Goal: Task Accomplishment & Management: Manage account settings

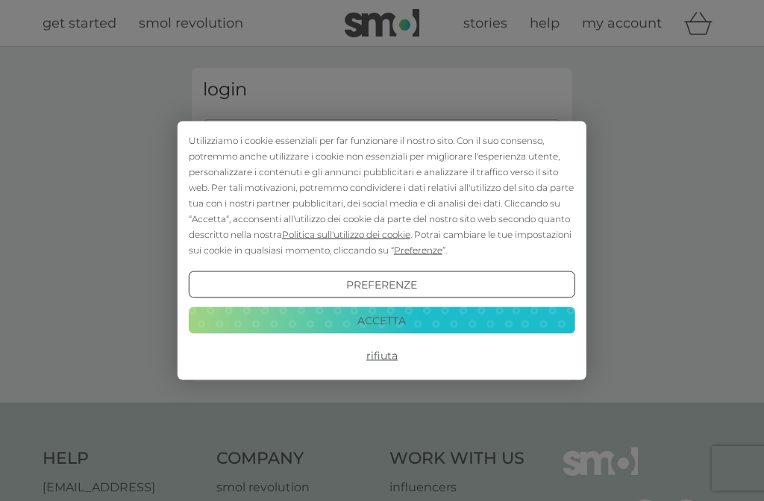
click at [379, 318] on button "Accetta" at bounding box center [382, 320] width 387 height 27
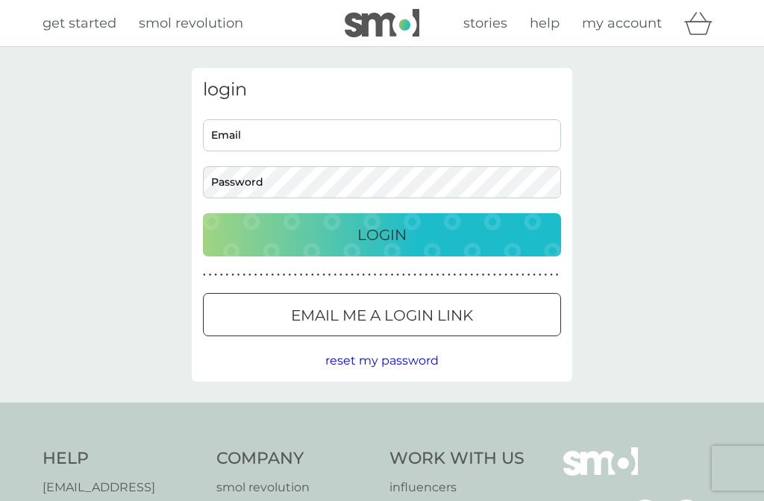
click at [330, 129] on input "Email" at bounding box center [382, 135] width 358 height 32
type input "[PERSON_NAME][EMAIL_ADDRESS][PERSON_NAME][DOMAIN_NAME]"
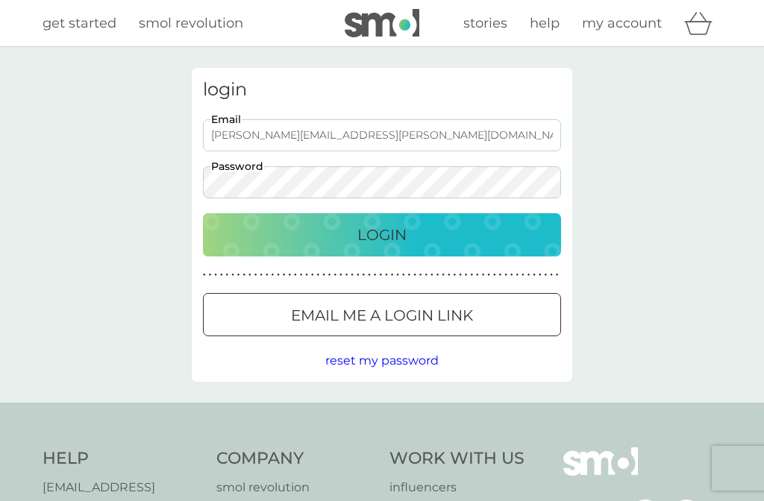
click at [382, 234] on button "Login" at bounding box center [382, 234] width 358 height 43
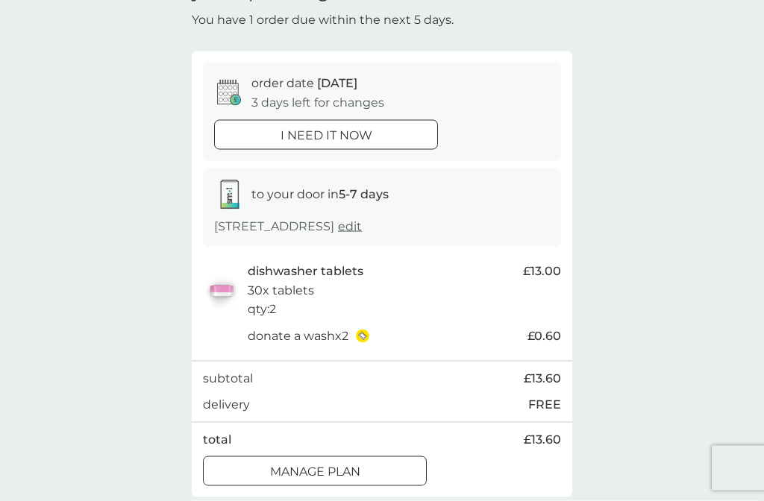
scroll to position [92, 0]
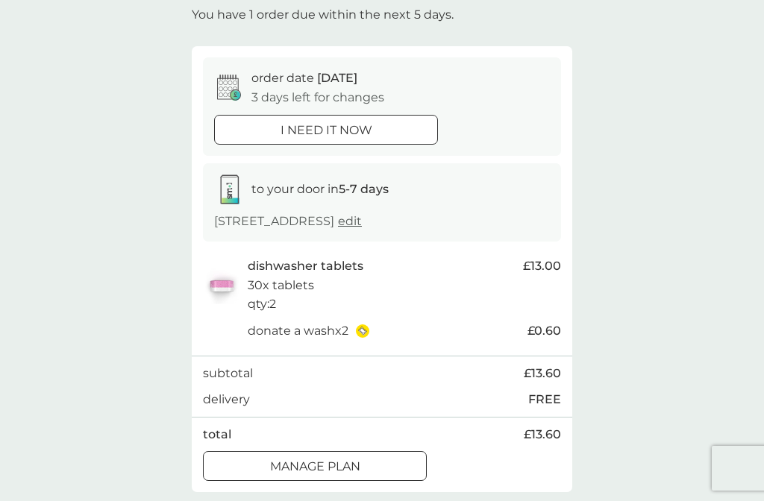
click at [377, 462] on div "Manage plan" at bounding box center [315, 466] width 222 height 19
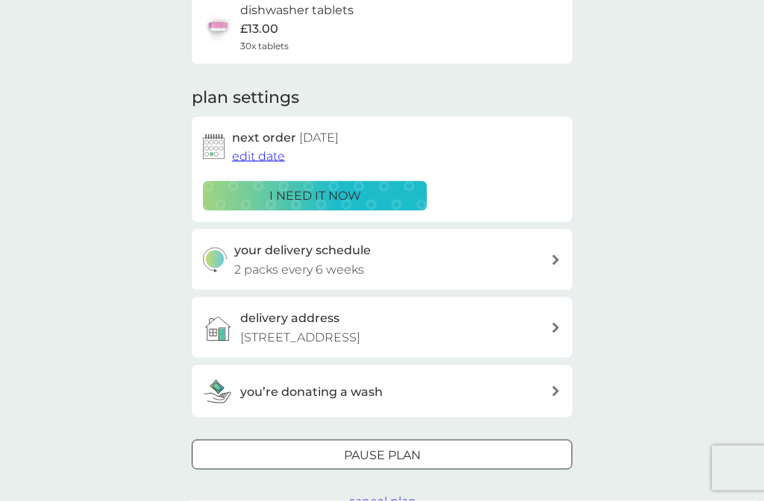
scroll to position [136, 0]
click at [274, 154] on span "edit date" at bounding box center [258, 155] width 53 height 14
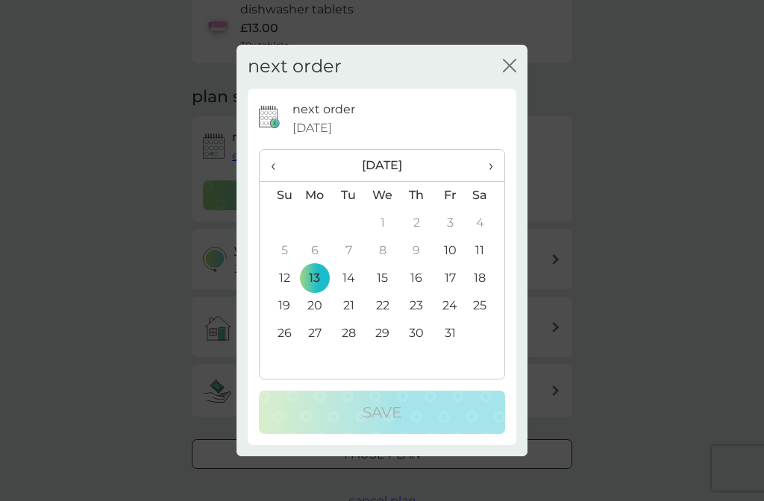
click at [316, 348] on td "27" at bounding box center [315, 334] width 34 height 28
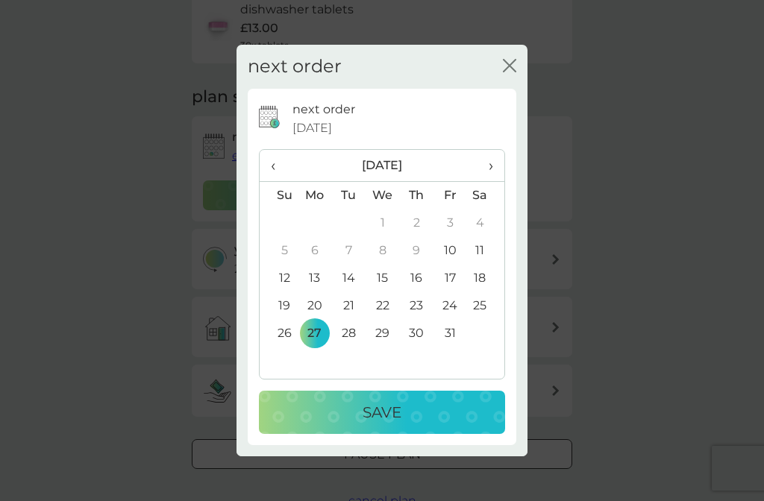
click at [348, 425] on div "Save" at bounding box center [382, 413] width 216 height 24
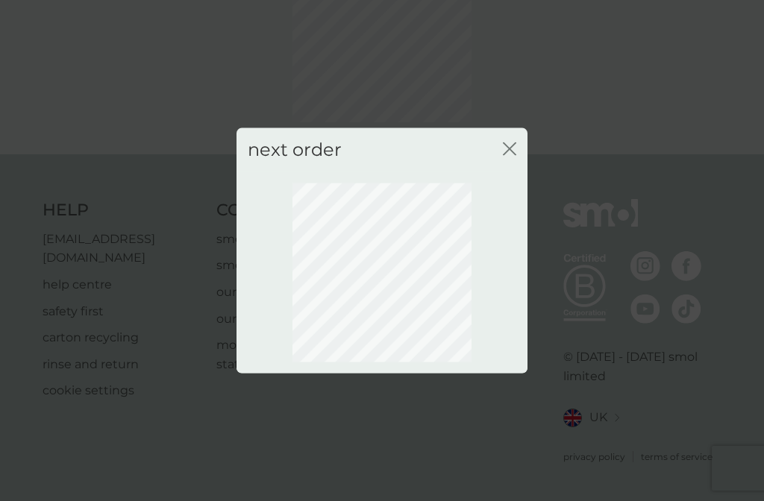
scroll to position [81, 0]
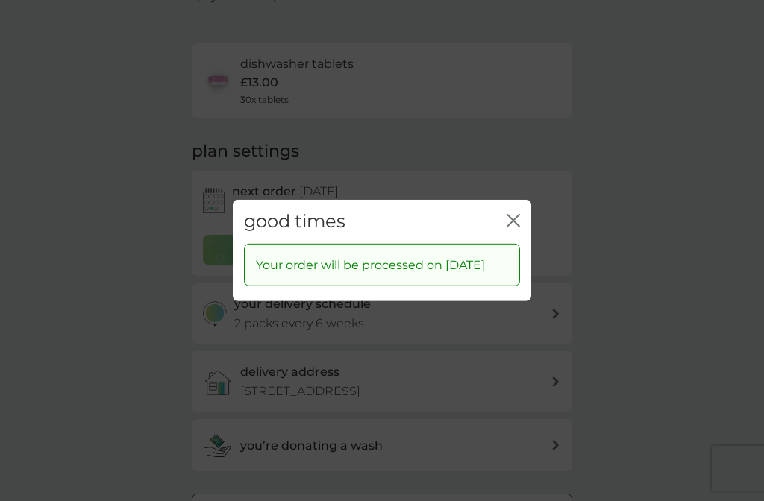
click at [510, 228] on icon "close" at bounding box center [513, 220] width 13 height 13
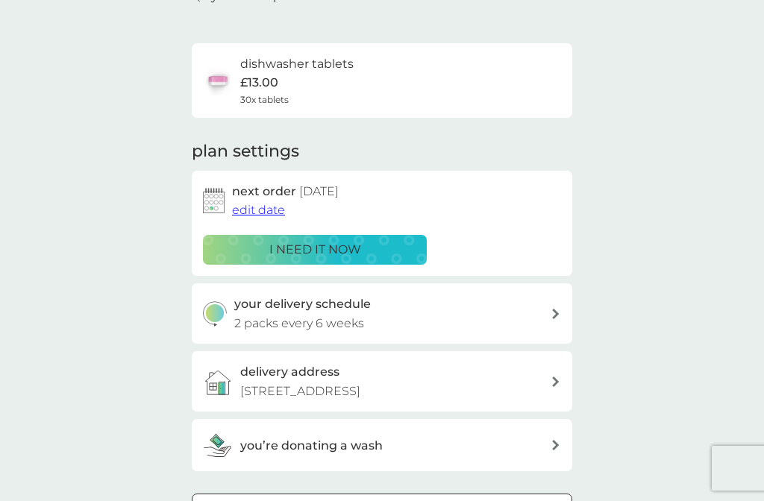
scroll to position [47, 0]
